Goal: Navigation & Orientation: Find specific page/section

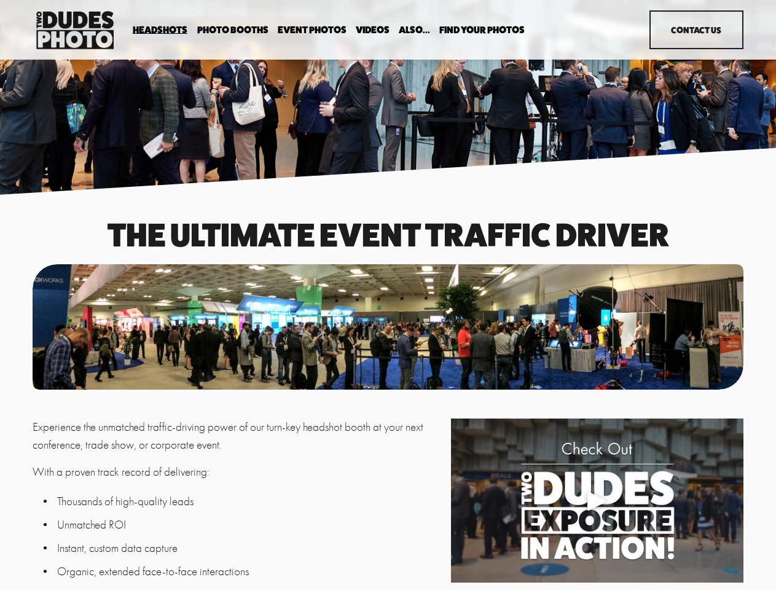
click at [597, 503] on div "Play" at bounding box center [598, 501] width 30 height 30
